Goal: Transaction & Acquisition: Purchase product/service

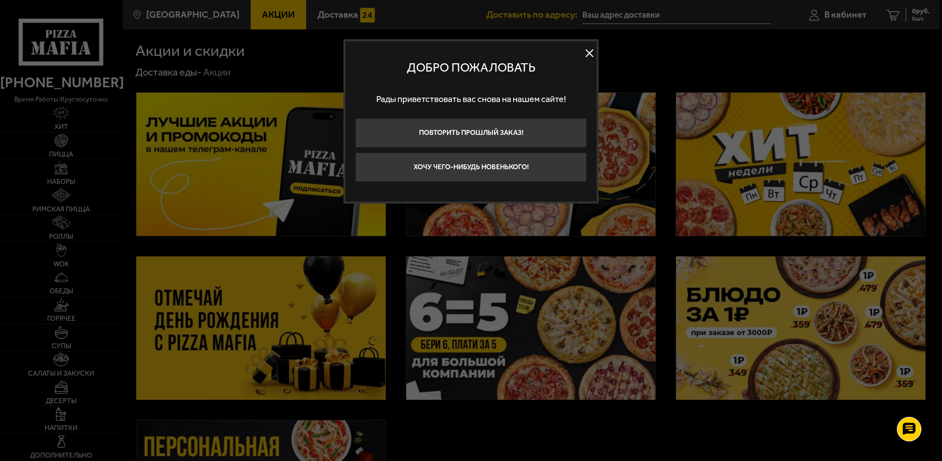
click at [837, 11] on div at bounding box center [471, 230] width 942 height 461
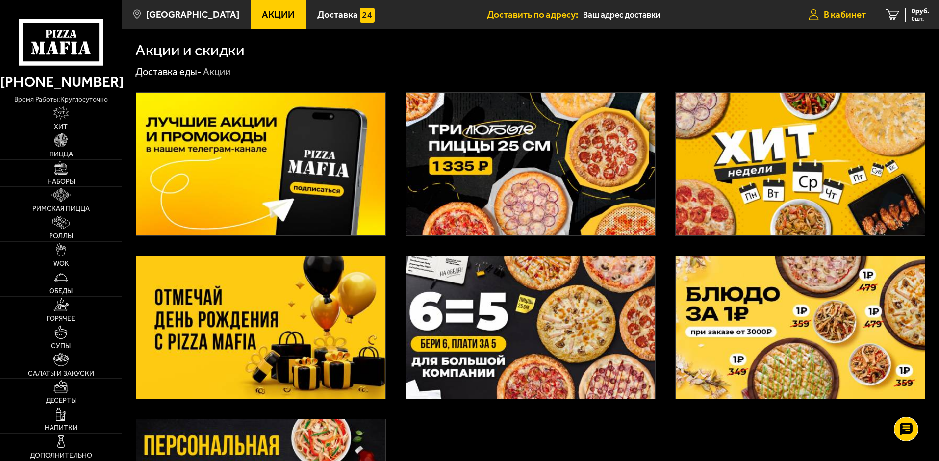
click at [838, 12] on span "В кабинет" at bounding box center [845, 14] width 42 height 9
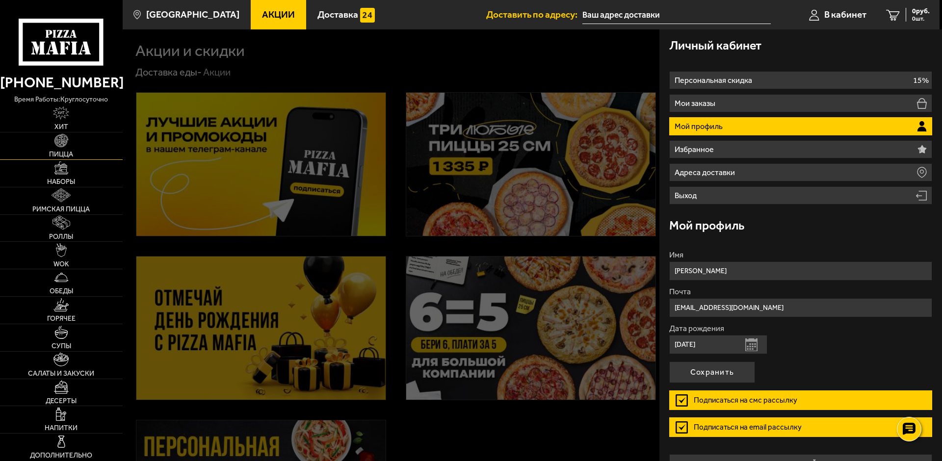
click at [65, 147] on img at bounding box center [60, 140] width 13 height 13
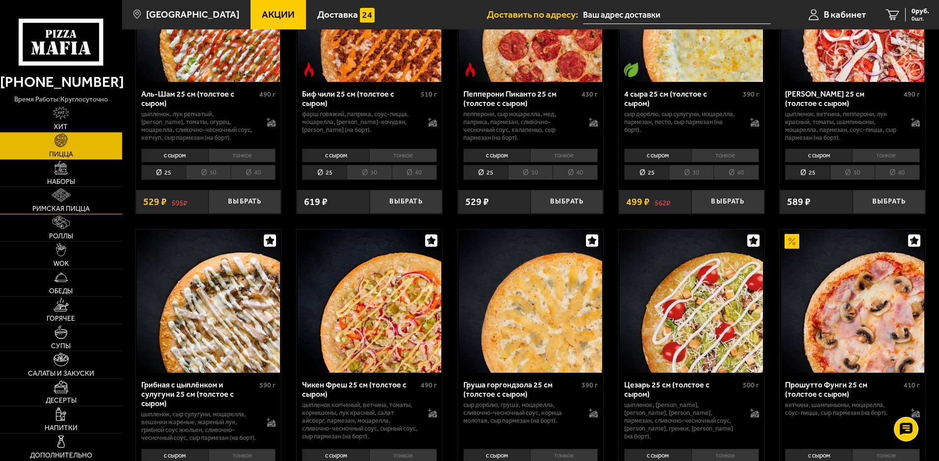
scroll to position [196, 0]
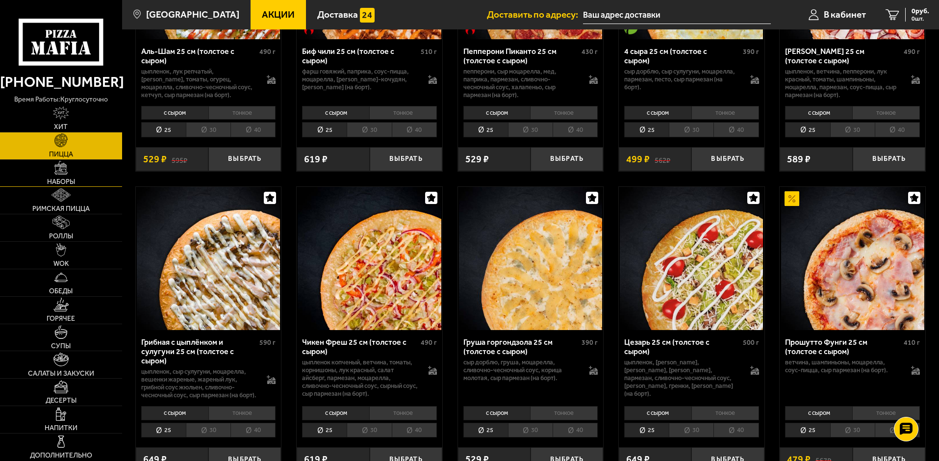
click at [67, 170] on img at bounding box center [60, 167] width 13 height 13
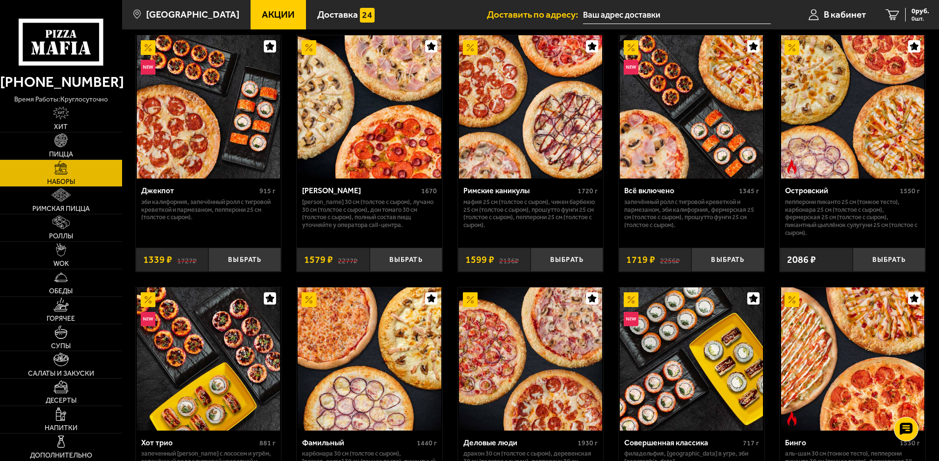
scroll to position [785, 0]
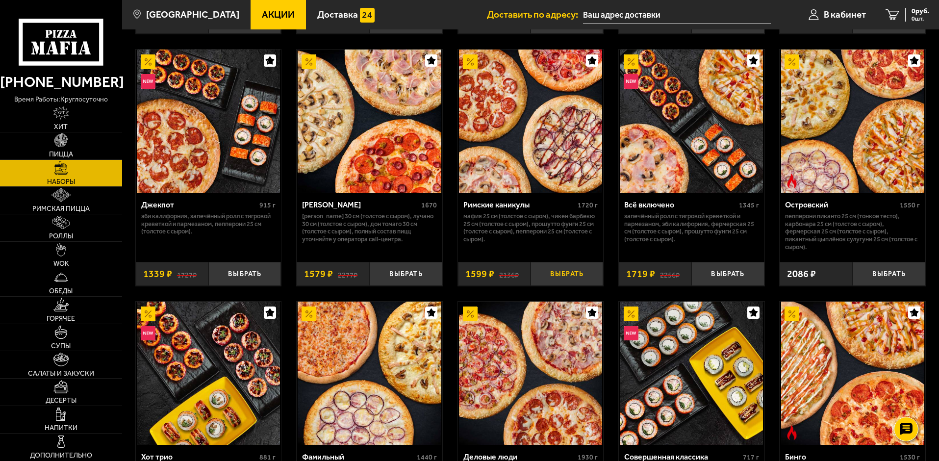
click at [569, 274] on button "Выбрать" at bounding box center [567, 274] width 73 height 24
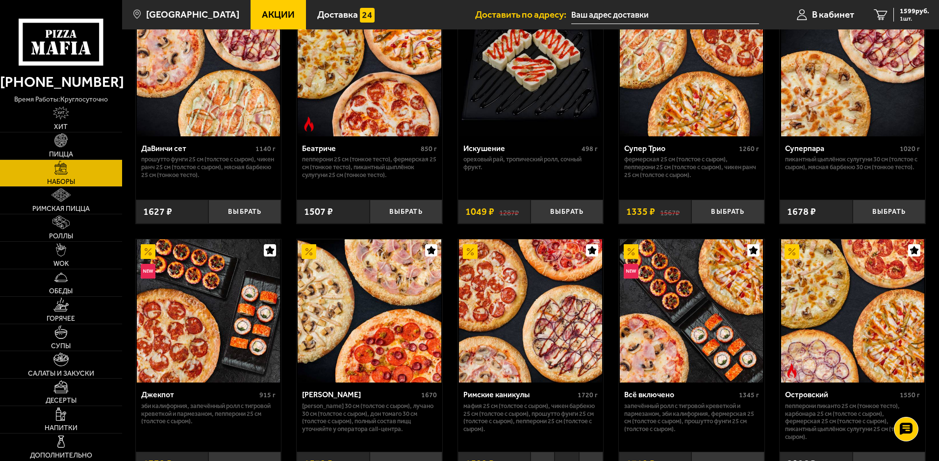
scroll to position [589, 0]
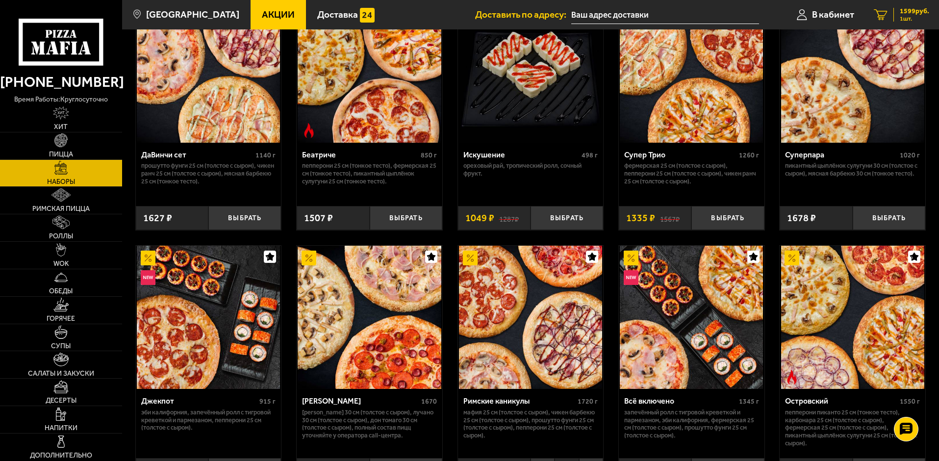
click at [909, 12] on span "1599 руб." at bounding box center [914, 11] width 29 height 7
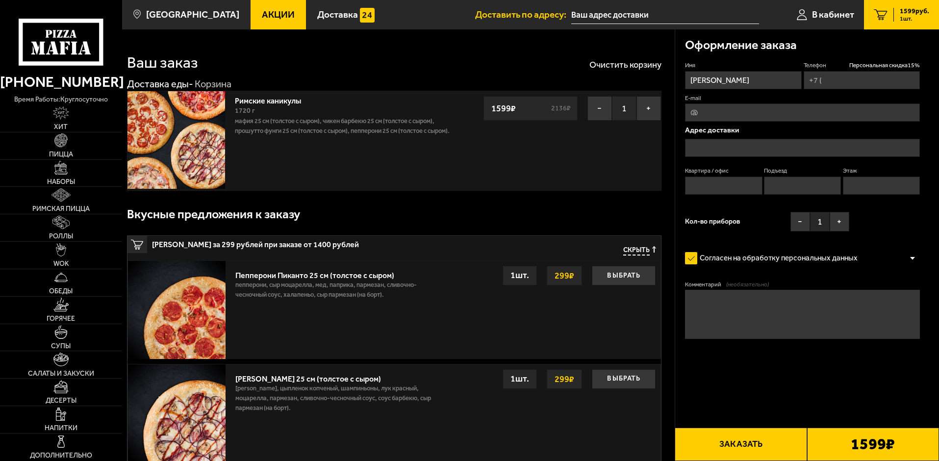
type input "[PHONE_NUMBER]"
type input "[STREET_ADDRESS][PERSON_NAME]"
type input "140"
type input "4"
type input "9"
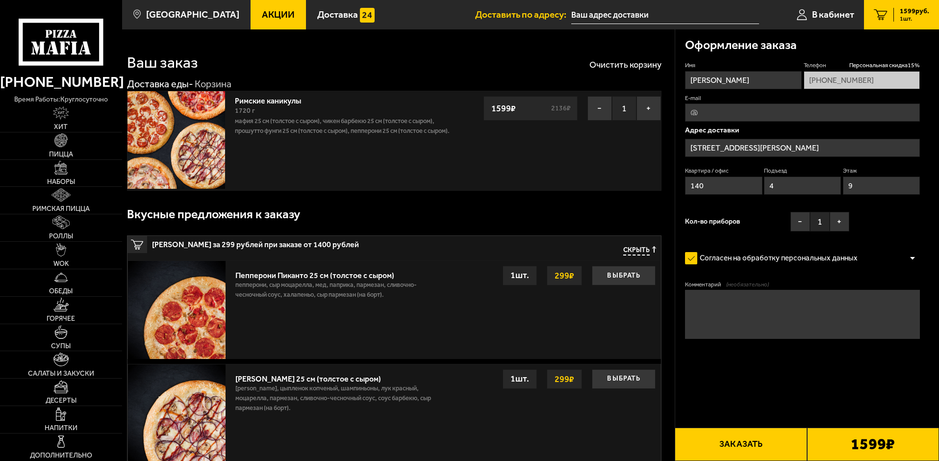
type input "[STREET_ADDRESS][PERSON_NAME]"
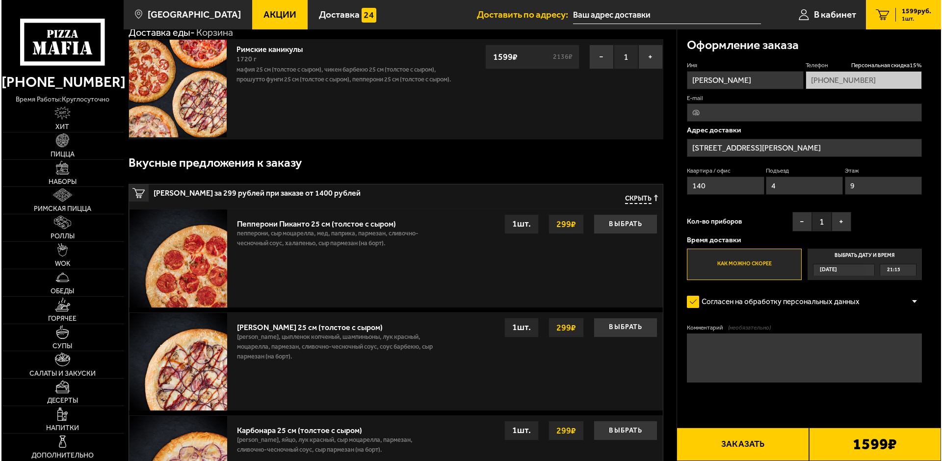
scroll to position [98, 0]
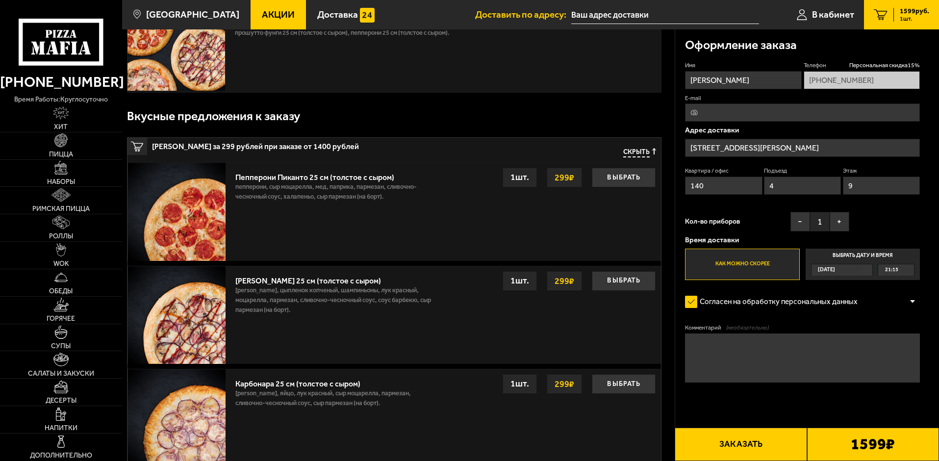
click at [746, 450] on button "Заказать" at bounding box center [741, 444] width 132 height 33
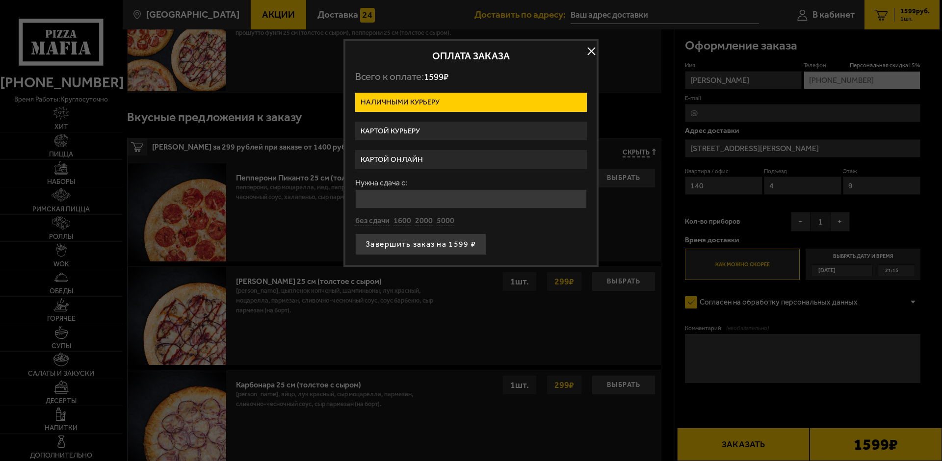
click at [405, 157] on label "Картой онлайн" at bounding box center [470, 159] width 231 height 19
click at [0, 0] on input "Картой онлайн" at bounding box center [0, 0] width 0 height 0
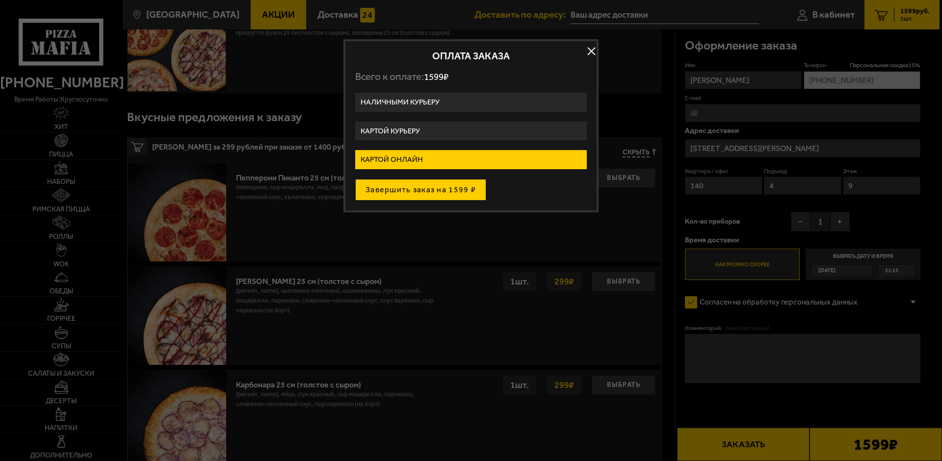
click at [415, 190] on button "Завершить заказ на 1599 ₽" at bounding box center [420, 190] width 131 height 22
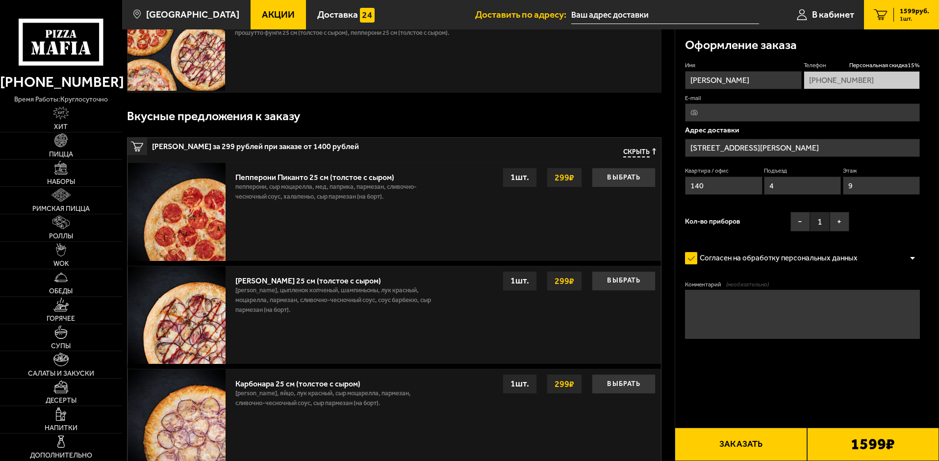
type input "[STREET_ADDRESS][PERSON_NAME]"
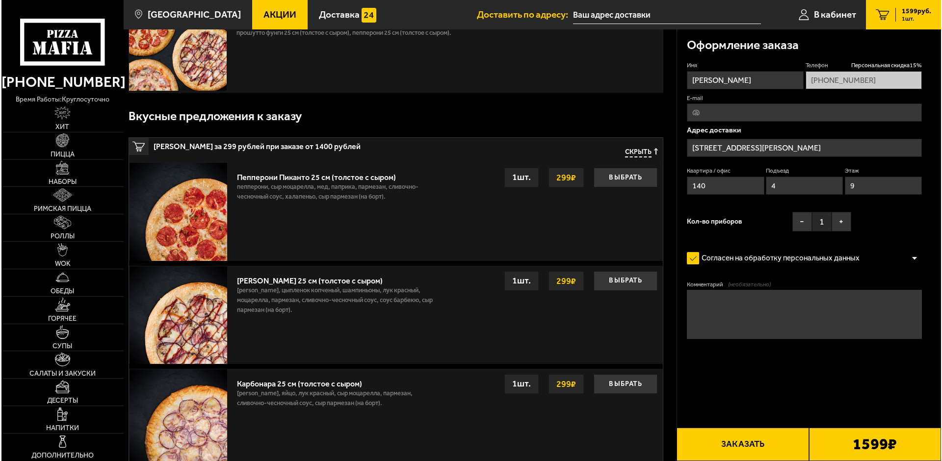
scroll to position [98, 0]
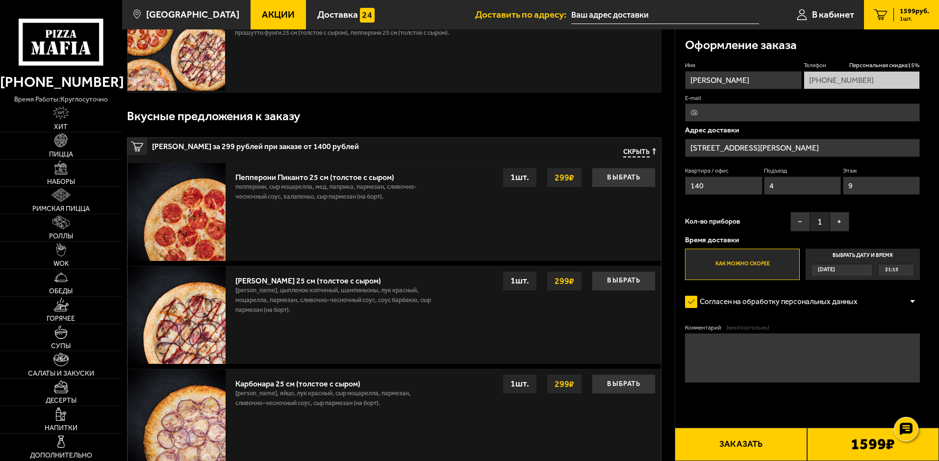
click at [733, 446] on button "Заказать" at bounding box center [741, 444] width 132 height 33
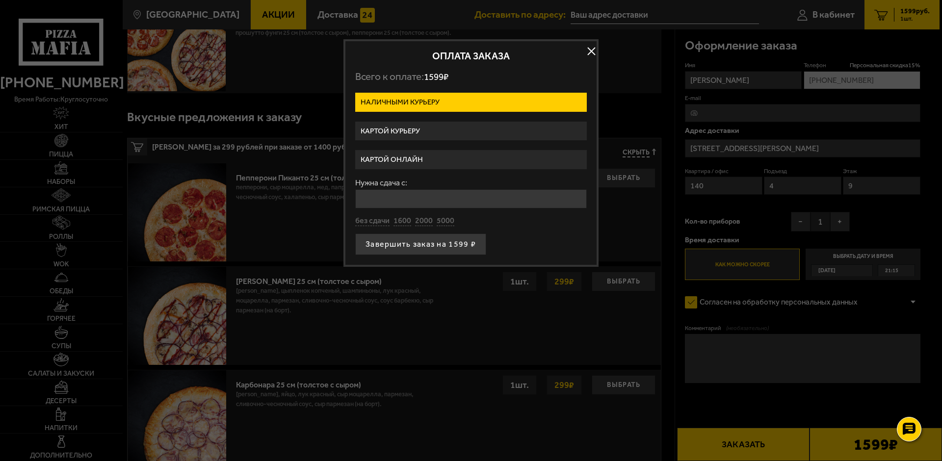
click at [414, 155] on label "Картой онлайн" at bounding box center [470, 159] width 231 height 19
click at [0, 0] on input "Картой онлайн" at bounding box center [0, 0] width 0 height 0
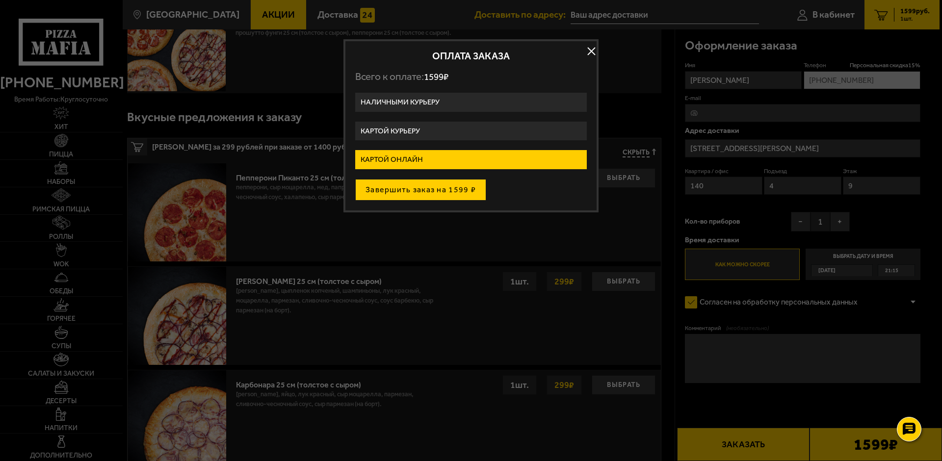
click at [424, 189] on button "Завершить заказ на 1599 ₽" at bounding box center [420, 190] width 131 height 22
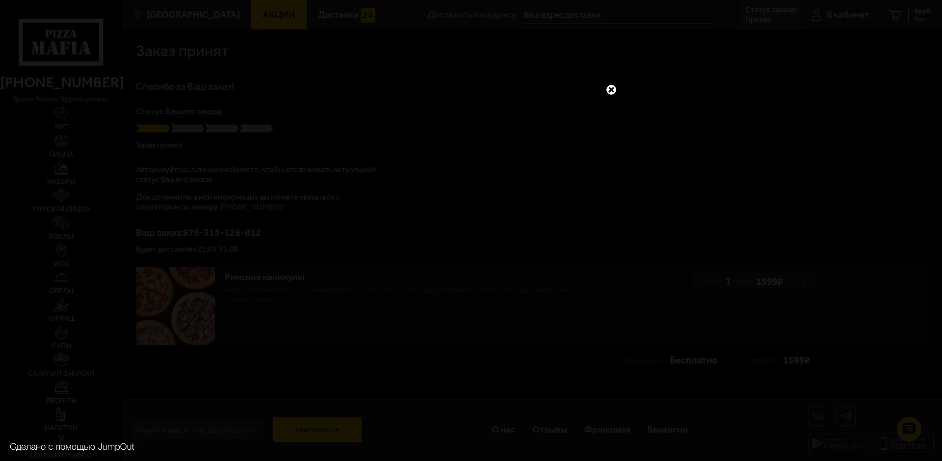
click at [610, 88] on link at bounding box center [611, 89] width 13 height 13
